Goal: Information Seeking & Learning: Learn about a topic

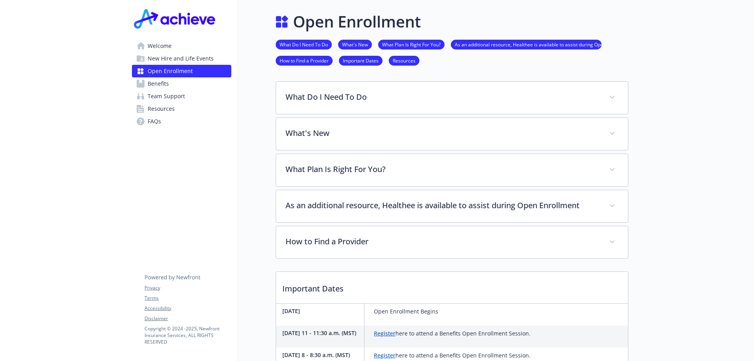
scroll to position [243, 0]
